Goal: Information Seeking & Learning: Learn about a topic

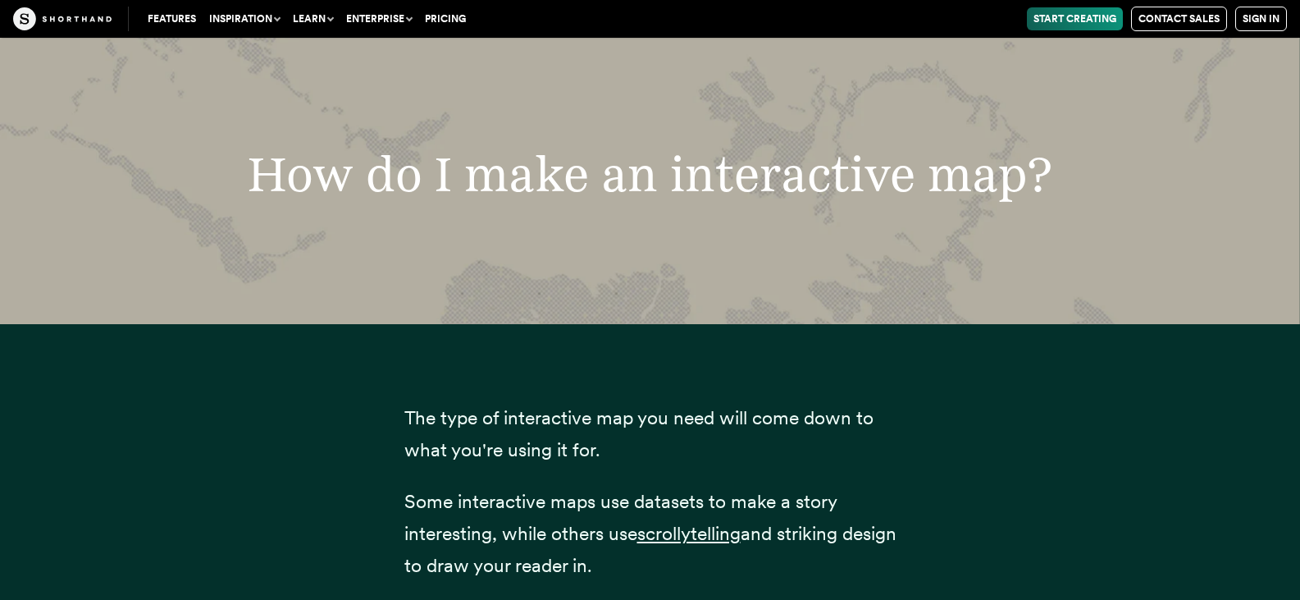
scroll to position [4594, 0]
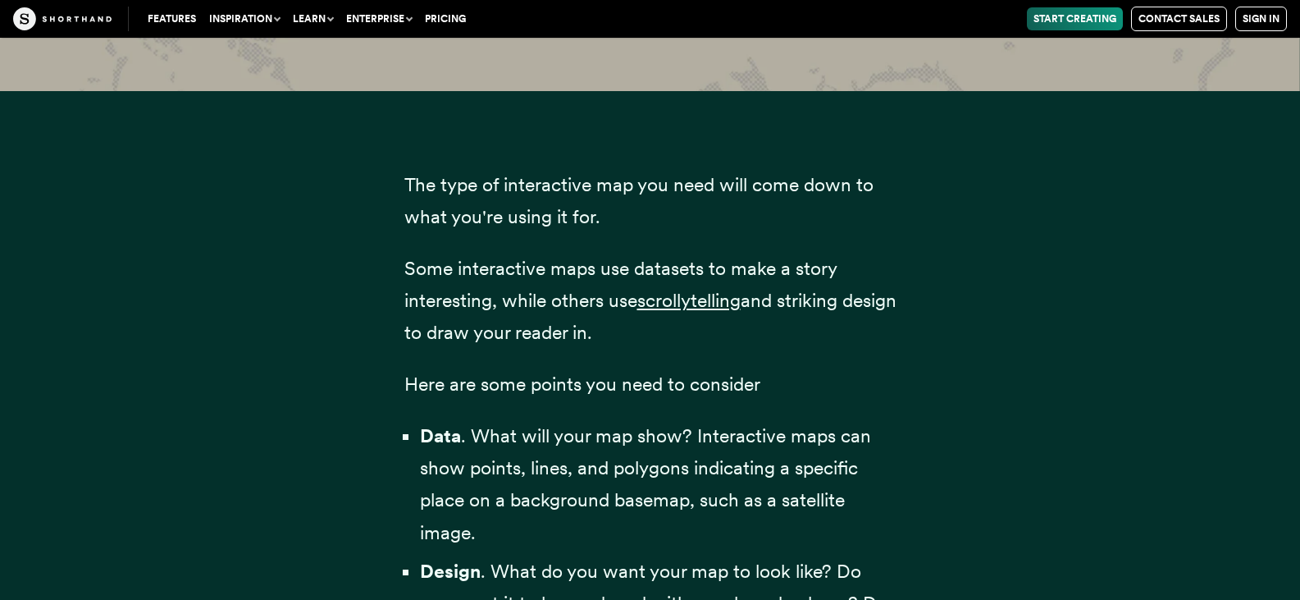
drag, startPoint x: 402, startPoint y: 332, endPoint x: 690, endPoint y: 328, distance: 288.0
click at [674, 331] on p "Some interactive maps use datasets to make a story interesting, while others us…" at bounding box center [650, 301] width 492 height 96
click at [408, 384] on span "Here are some points you need to consider" at bounding box center [582, 383] width 356 height 23
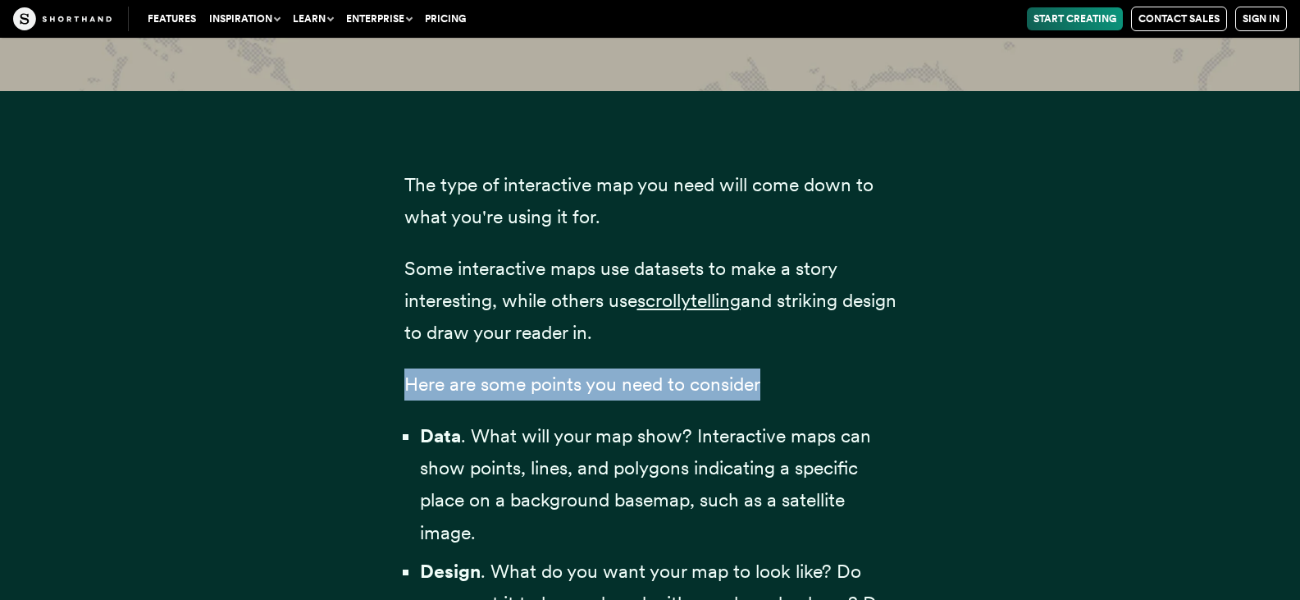
drag, startPoint x: 408, startPoint y: 384, endPoint x: 790, endPoint y: 381, distance: 382.3
click at [790, 381] on p "Here are some points you need to consider" at bounding box center [650, 384] width 492 height 32
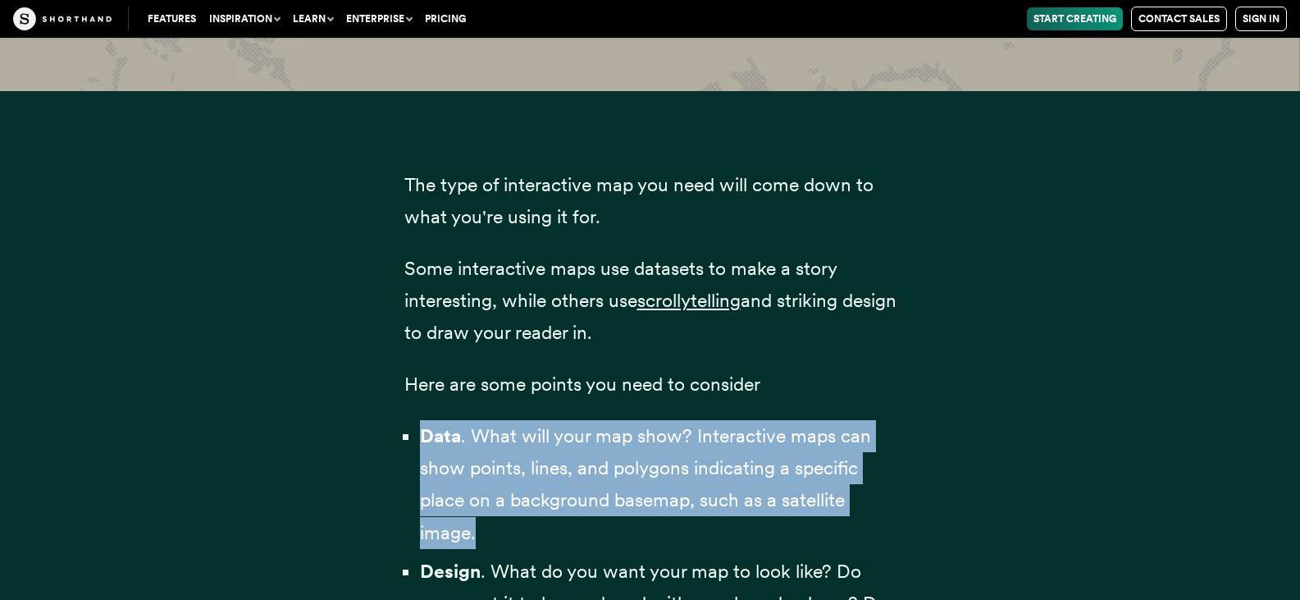
drag, startPoint x: 420, startPoint y: 427, endPoint x: 505, endPoint y: 522, distance: 126.7
click at [511, 533] on li "Data . What will your map show? Interactive maps can show points, lines, and po…" at bounding box center [658, 484] width 477 height 128
click at [504, 521] on li "Data . What will your map show? Interactive maps can show points, lines, and po…" at bounding box center [658, 484] width 477 height 128
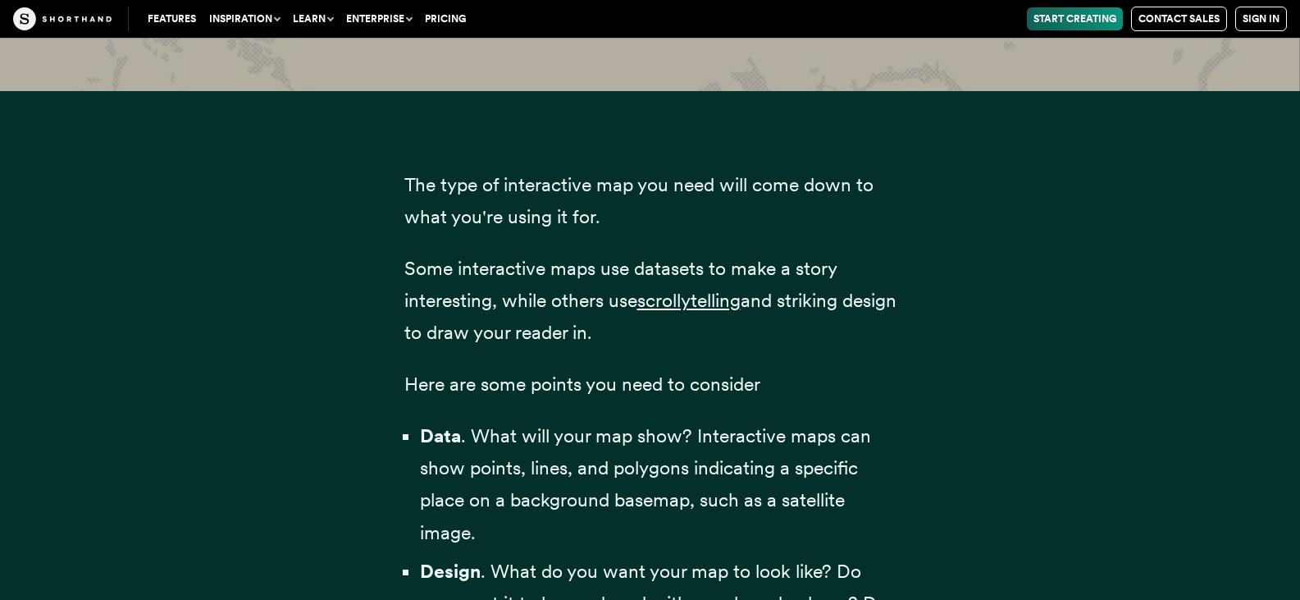
click at [491, 523] on li "Data . What will your map show? Interactive maps can show points, lines, and po…" at bounding box center [658, 484] width 477 height 128
